Goal: Task Accomplishment & Management: Manage account settings

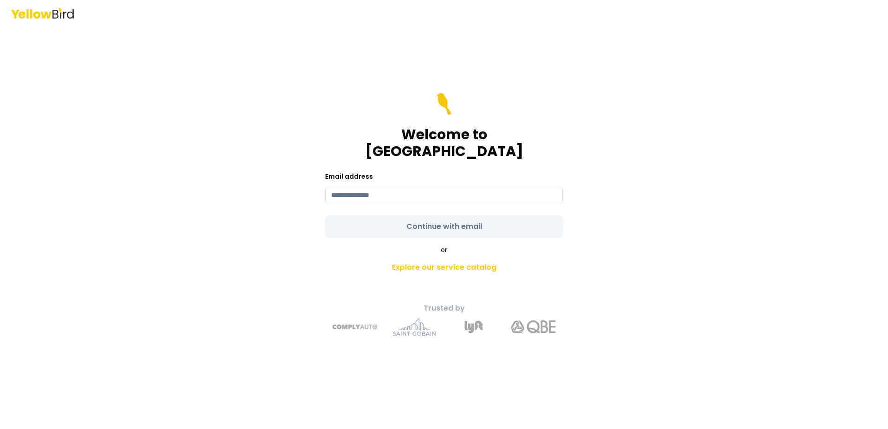
click at [403, 188] on input at bounding box center [444, 195] width 238 height 19
type input "**********"
click at [403, 218] on form "**********" at bounding box center [444, 165] width 238 height 145
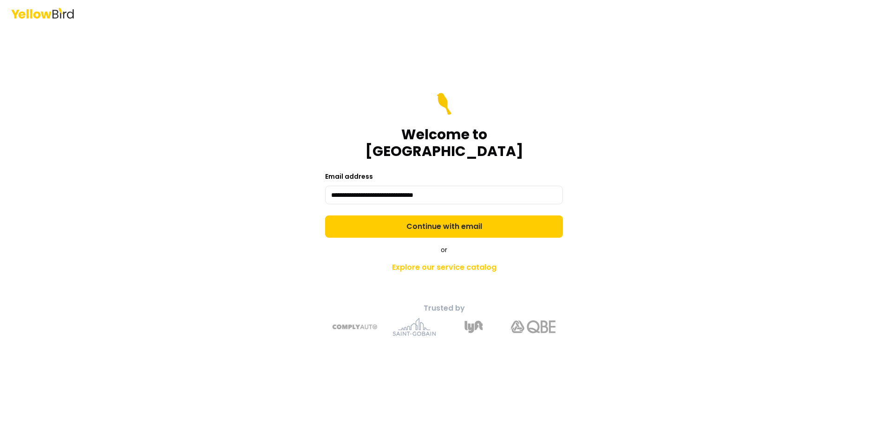
click at [403, 218] on button "Continue with email" at bounding box center [444, 227] width 238 height 22
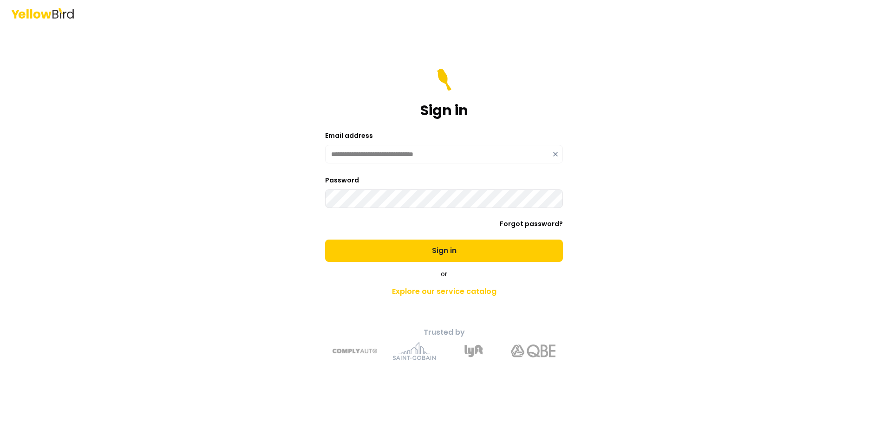
click at [325, 240] on button "Sign in" at bounding box center [444, 251] width 238 height 22
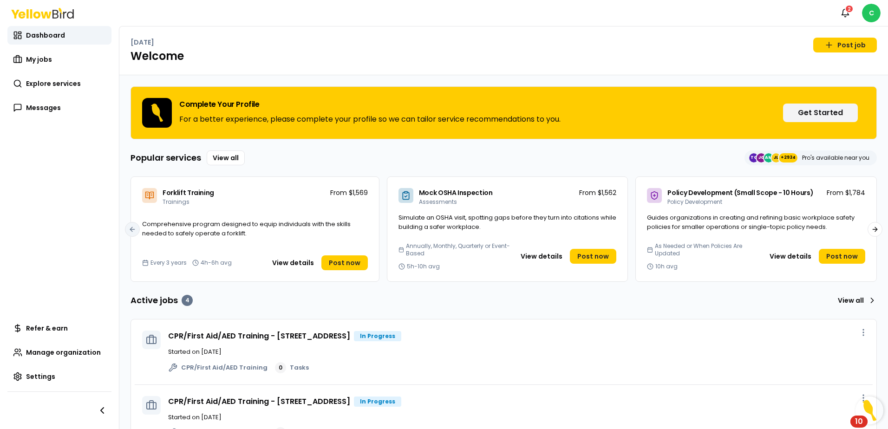
click at [849, 9] on div "2" at bounding box center [849, 9] width 9 height 8
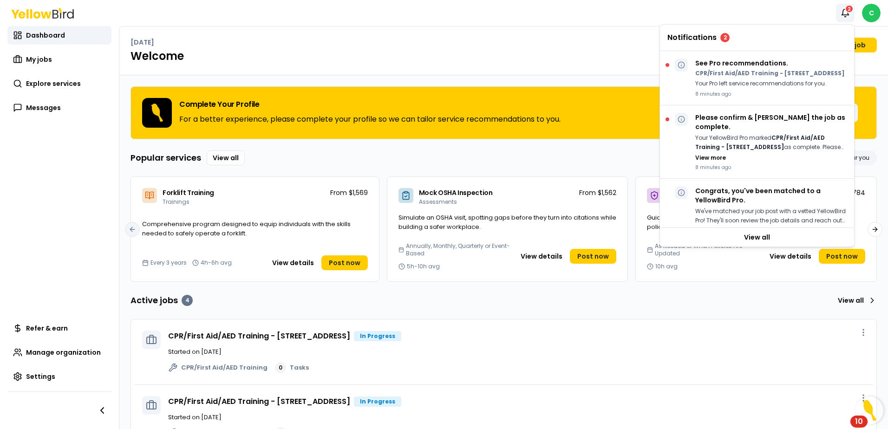
click at [760, 141] on strong "CPR/First Aid/AED Training - [STREET_ADDRESS]" at bounding box center [761, 143] width 130 height 18
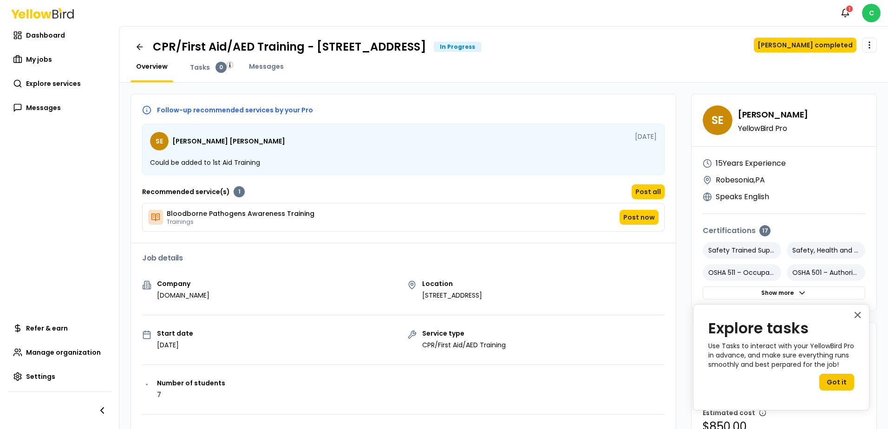
click at [408, 242] on div "Follow-up recommended services by your Pro SE [PERSON_NAME] [DATE] Could be add…" at bounding box center [403, 174] width 545 height 138
click at [812, 50] on button "[PERSON_NAME] completed" at bounding box center [805, 45] width 103 height 15
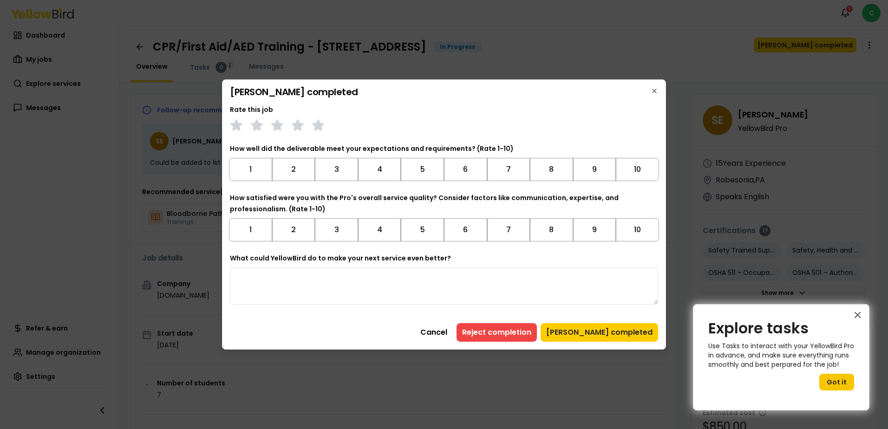
click at [632, 171] on button "10" at bounding box center [637, 169] width 43 height 23
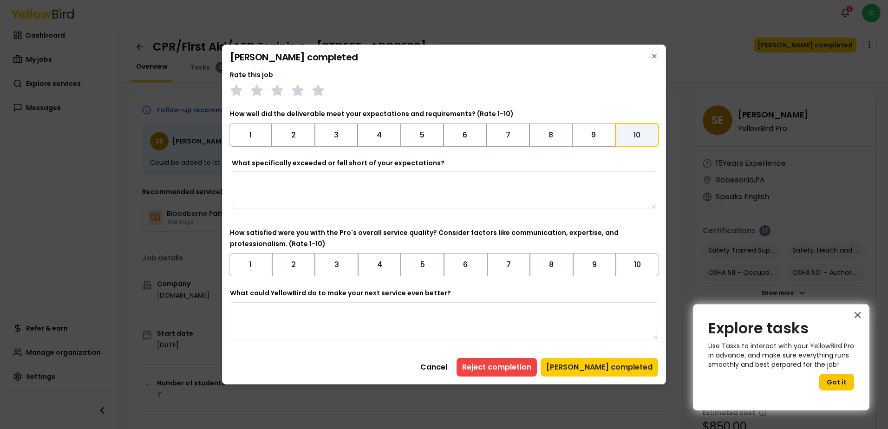
click at [634, 266] on button "10" at bounding box center [637, 264] width 43 height 23
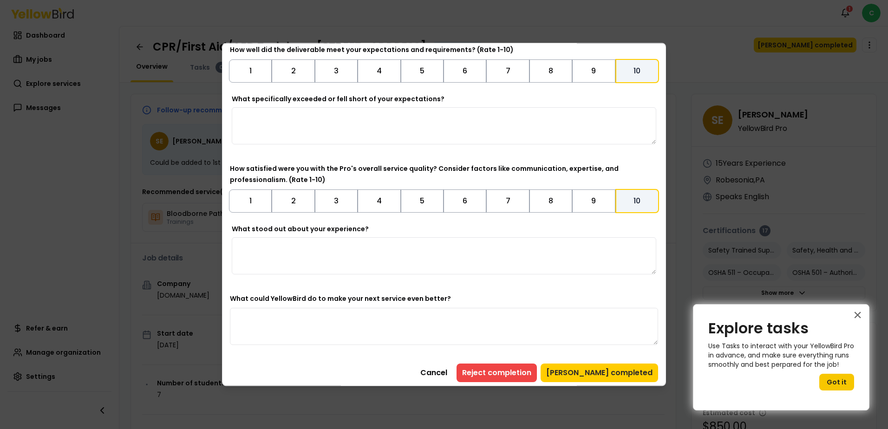
scroll to position [66, 0]
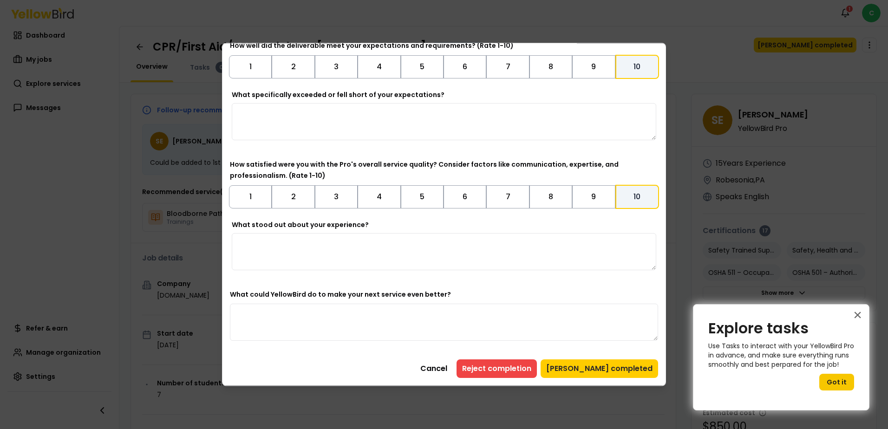
click at [276, 250] on textarea "What stood out about your experience?" at bounding box center [444, 251] width 425 height 37
type textarea "*"
type textarea "**********"
click at [347, 309] on textarea "What could YellowBird do to make your next service even better?" at bounding box center [444, 322] width 428 height 37
click at [606, 370] on button "[PERSON_NAME] completed" at bounding box center [600, 369] width 118 height 19
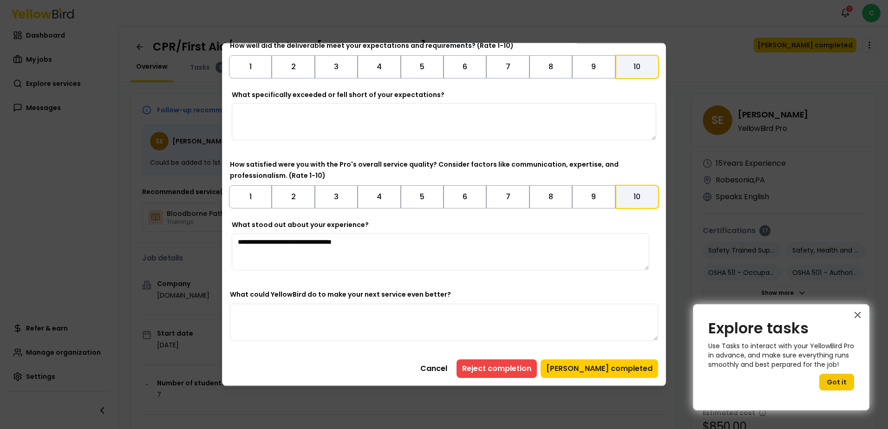
scroll to position [0, 0]
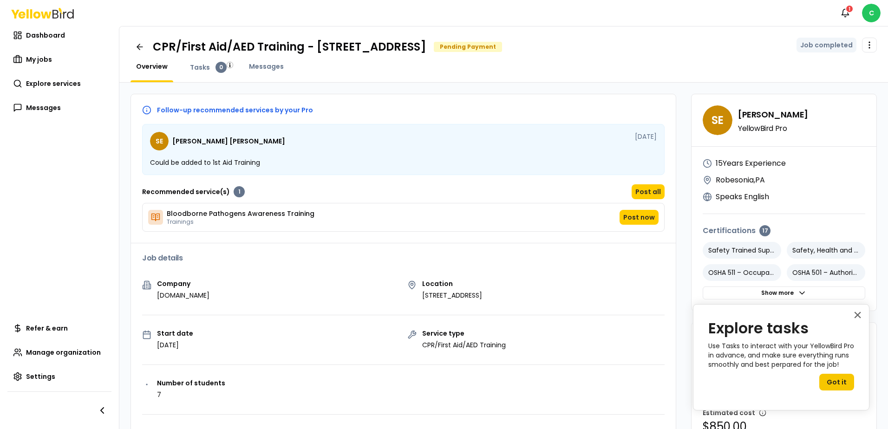
click at [44, 56] on span "My jobs" at bounding box center [39, 59] width 26 height 9
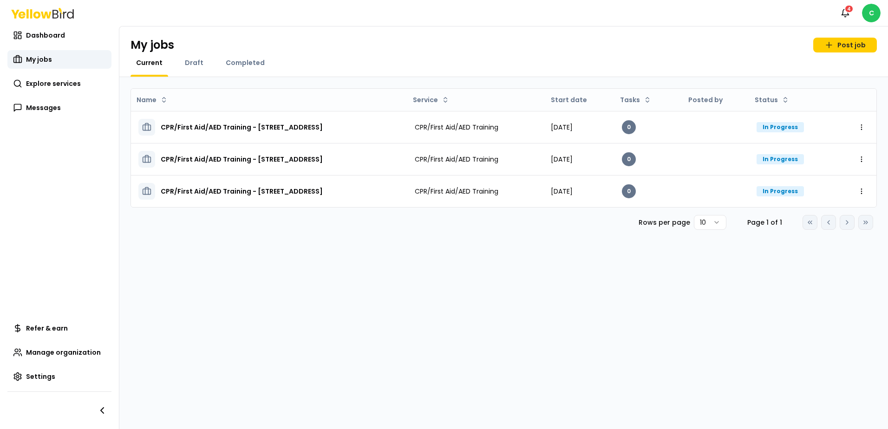
click at [502, 254] on div "Name Service Start date Tasks Posted by Status CPR/First Aid/AED Training - [ST…" at bounding box center [503, 253] width 769 height 352
